Goal: Task Accomplishment & Management: Use online tool/utility

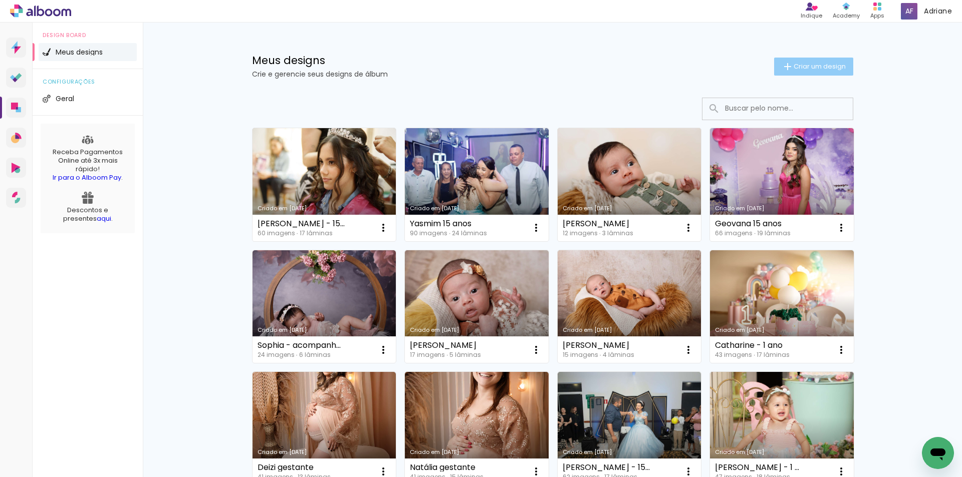
click at [804, 60] on paper-button "Criar um design" at bounding box center [813, 67] width 79 height 18
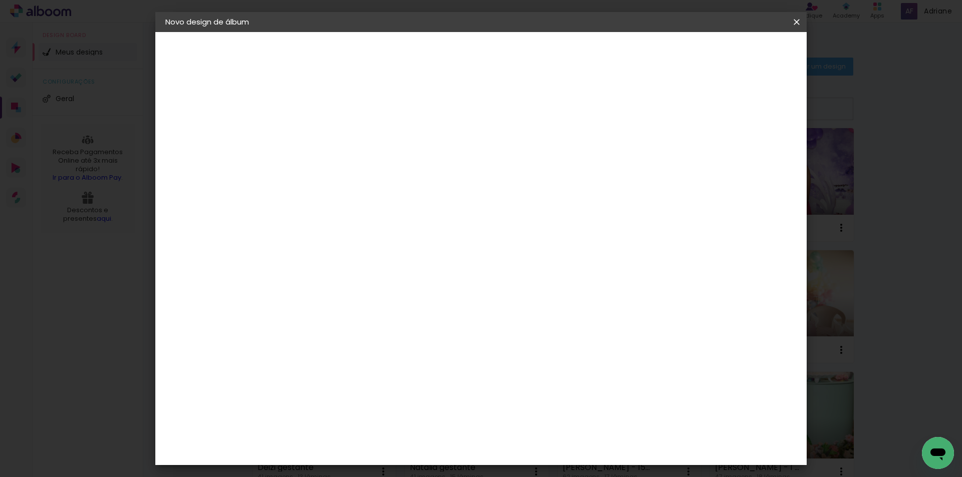
click at [333, 147] on paper-input-container "Título do álbum" at bounding box center [329, 135] width 7 height 26
type input "[DEMOGRAPHIC_DATA] - 1 ano"
type paper-input "[DEMOGRAPHIC_DATA] - 1 ano"
click at [0, 0] on slot "Avançar" at bounding box center [0, 0] width 0 height 0
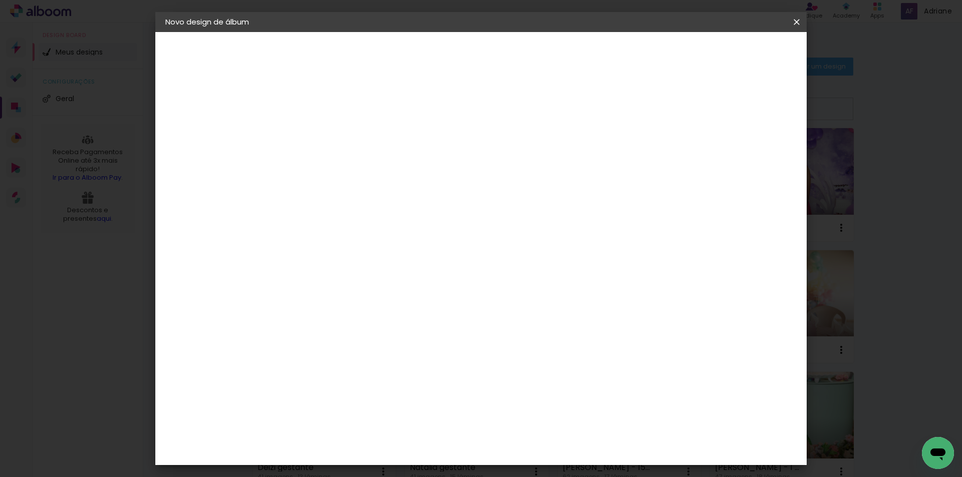
click at [0, 0] on slot "Avançar" at bounding box center [0, 0] width 0 height 0
click at [368, 167] on input "text" at bounding box center [348, 175] width 39 height 16
click at [0, 0] on slot "Encadernados" at bounding box center [0, 0] width 0 height 0
type input "Encadernados"
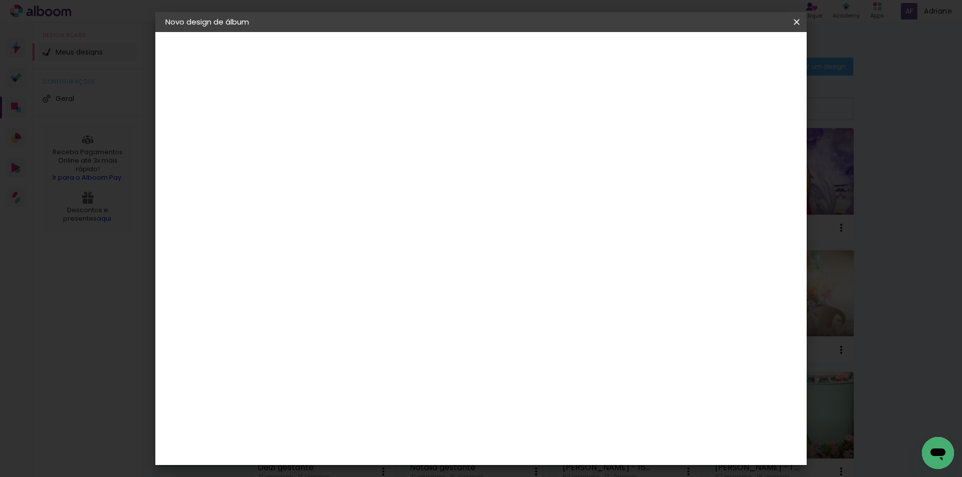
click at [397, 285] on span "20 × 25" at bounding box center [373, 298] width 47 height 27
click at [0, 0] on slot "Avançar" at bounding box center [0, 0] width 0 height 0
click at [734, 50] on span "Iniciar design" at bounding box center [711, 53] width 46 height 7
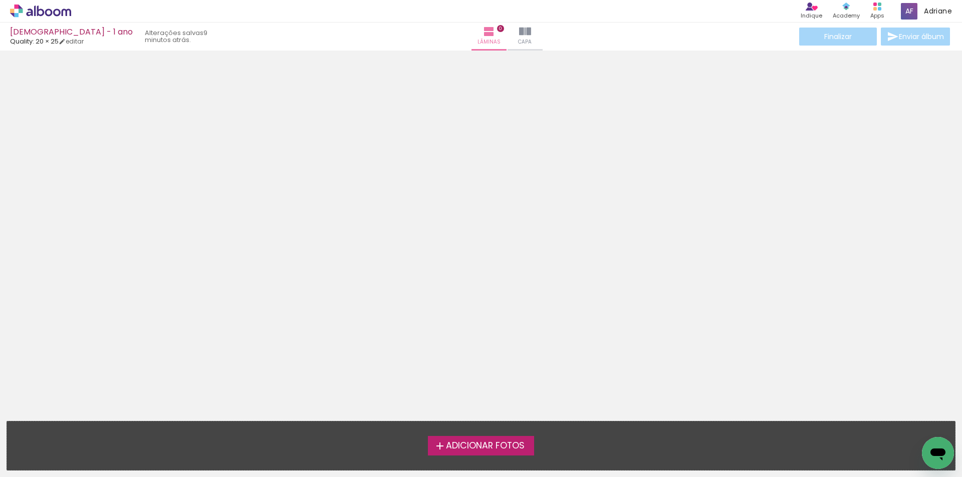
click at [472, 444] on span "Adicionar Fotos" at bounding box center [485, 446] width 79 height 9
click at [0, 0] on input "file" at bounding box center [0, 0] width 0 height 0
